Goal: Information Seeking & Learning: Understand process/instructions

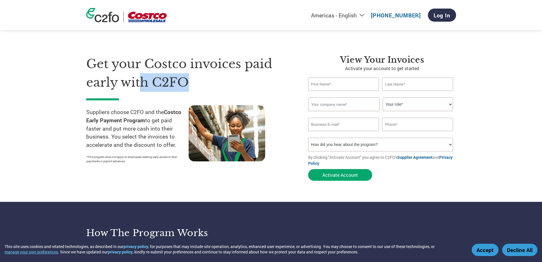
drag, startPoint x: 0, startPoint y: 0, endPoint x: 234, endPoint y: 82, distance: 248.3
click at [234, 82] on h1 "Get your Costco invoices paid early with C2FO" at bounding box center [188, 73] width 205 height 37
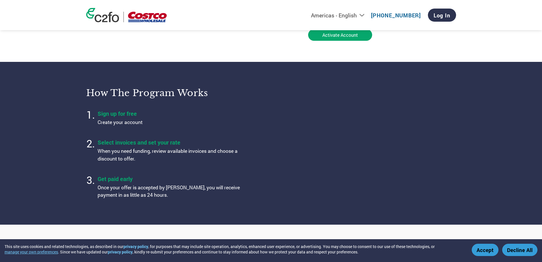
scroll to position [142, 0]
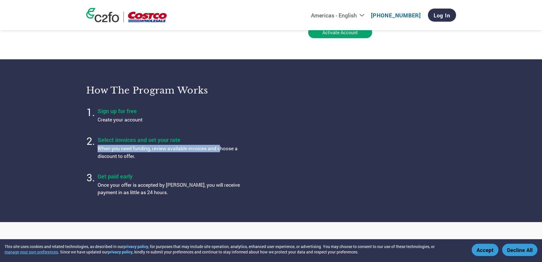
drag, startPoint x: 223, startPoint y: 149, endPoint x: 79, endPoint y: 148, distance: 144.0
click at [78, 148] on section "How the program works Sign up for free Create your account Select invoices and …" at bounding box center [271, 140] width 542 height 162
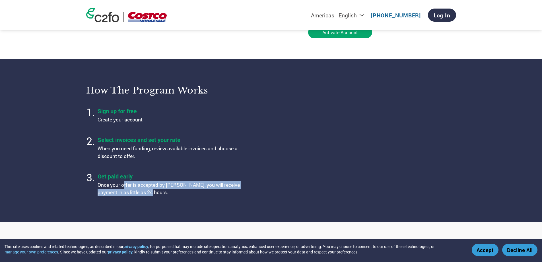
drag, startPoint x: 124, startPoint y: 183, endPoint x: 177, endPoint y: 191, distance: 54.1
click at [177, 191] on p "Once your offer is accepted by [PERSON_NAME], you will receive payment in as li…" at bounding box center [169, 188] width 142 height 15
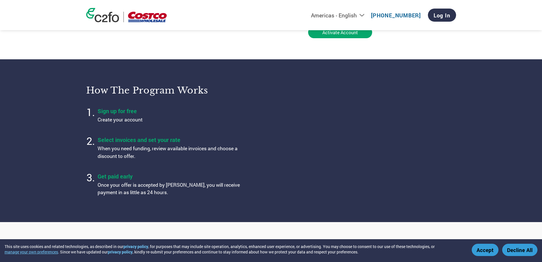
click at [159, 147] on p "When you need funding, review available invoices and choose a discount to offer." at bounding box center [169, 152] width 142 height 15
drag, startPoint x: 133, startPoint y: 148, endPoint x: 229, endPoint y: 155, distance: 96.5
click at [229, 155] on p "When you need funding, review available invoices and choose a discount to offer." at bounding box center [169, 152] width 142 height 15
drag, startPoint x: 149, startPoint y: 147, endPoint x: 143, endPoint y: 148, distance: 6.6
click at [149, 147] on p "When you need funding, review available invoices and choose a discount to offer." at bounding box center [169, 152] width 142 height 15
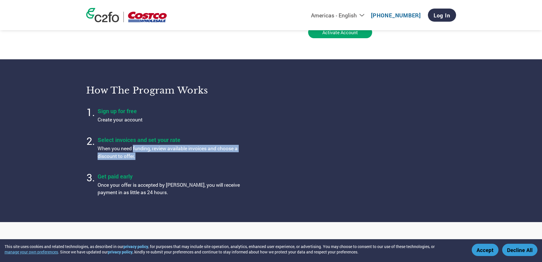
click at [133, 148] on p "When you need funding, review available invoices and choose a discount to offer." at bounding box center [169, 152] width 142 height 15
click at [133, 147] on p "When you need funding, review available invoices and choose a discount to offer." at bounding box center [169, 152] width 142 height 15
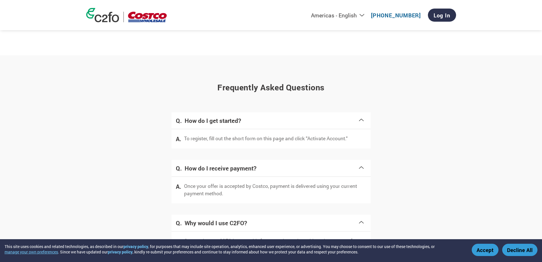
scroll to position [986, 0]
